Goal: Check status: Check status

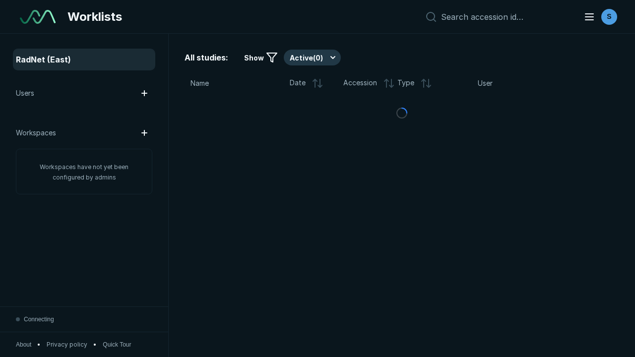
scroll to position [2711, 4136]
